Goal: Information Seeking & Learning: Understand process/instructions

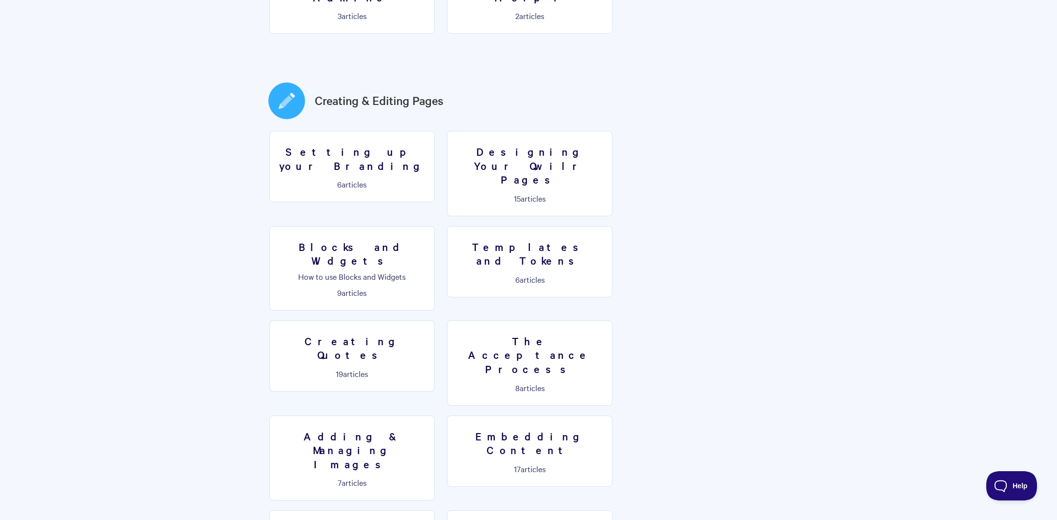
scroll to position [460, 0]
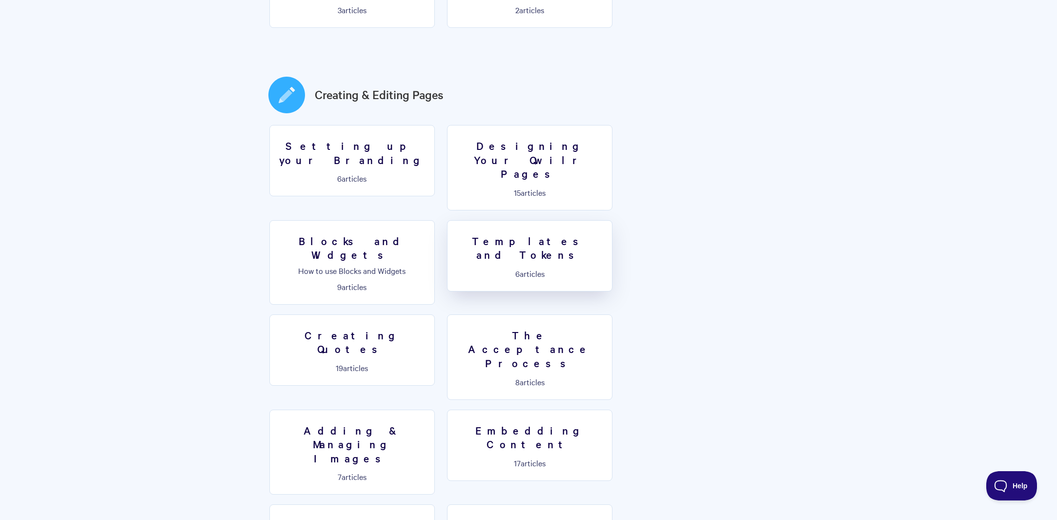
click at [447, 220] on link "Templates and Tokens 6 articles" at bounding box center [529, 255] width 165 height 71
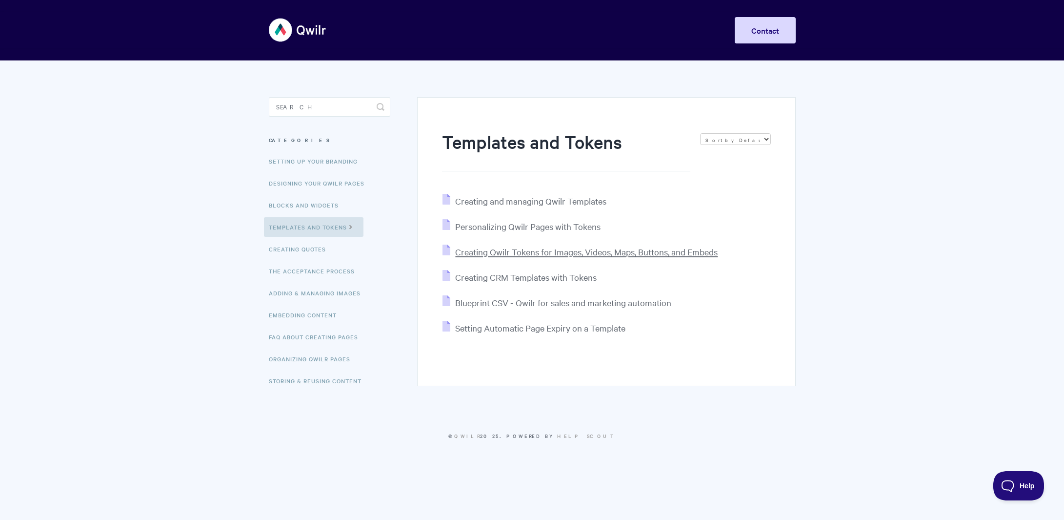
click at [583, 255] on span "Creating Qwilr Tokens for Images, Videos, Maps, Buttons, and Embeds" at bounding box center [586, 251] width 262 height 11
